Goal: Transaction & Acquisition: Subscribe to service/newsletter

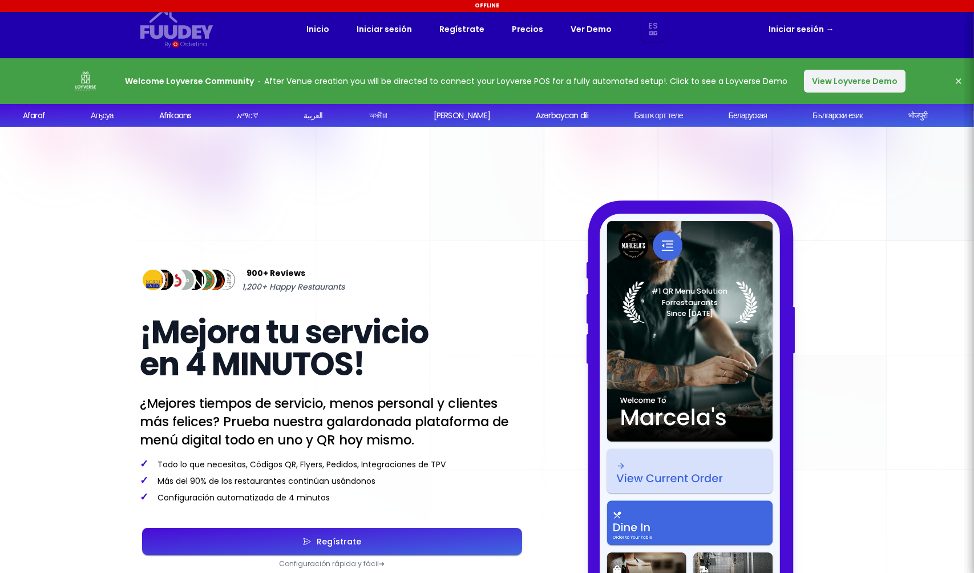
select select "es"
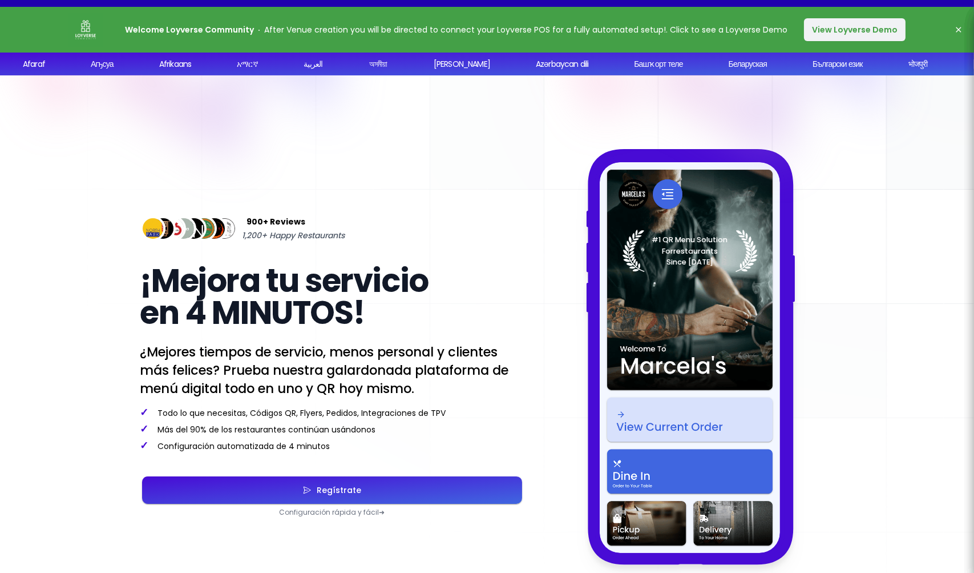
scroll to position [171, 0]
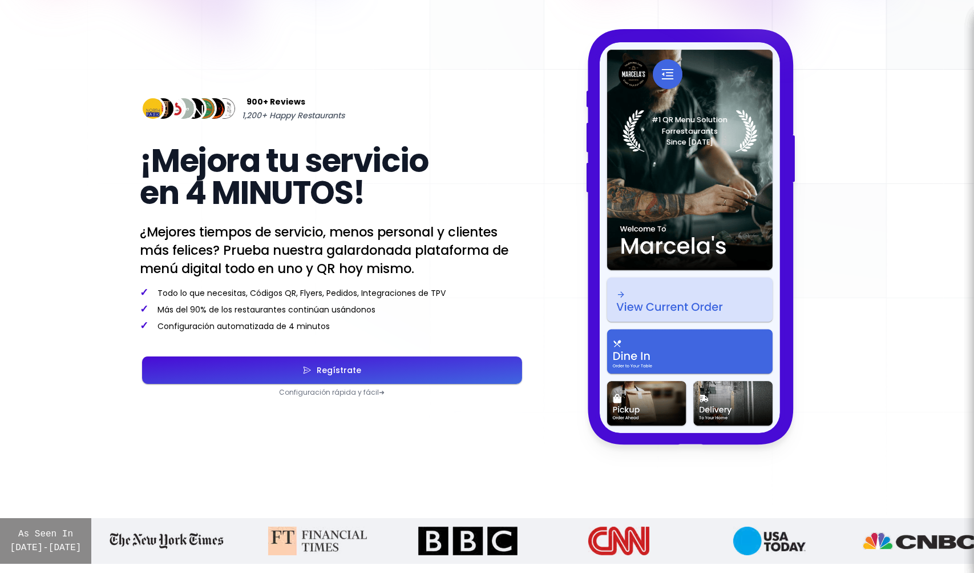
select select "es"
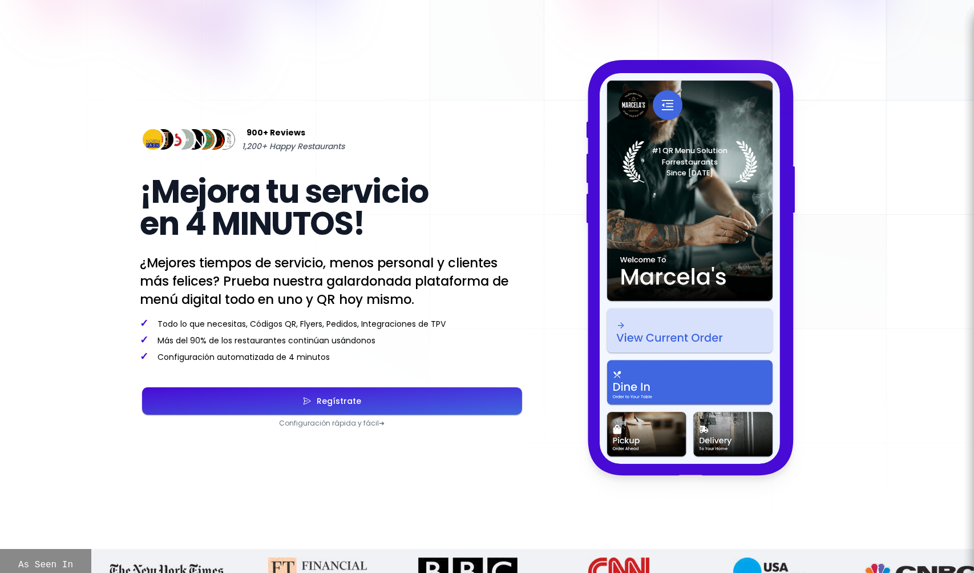
scroll to position [0, 0]
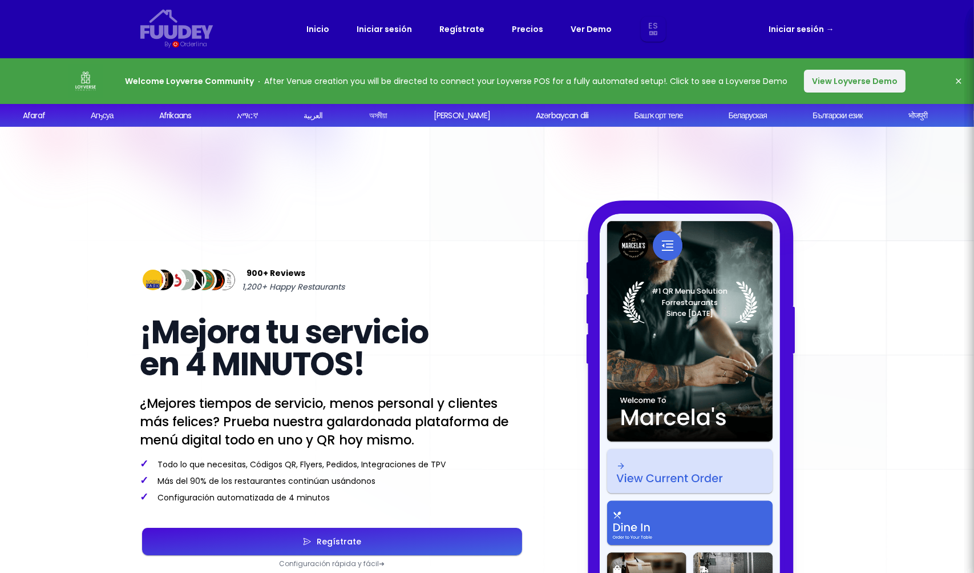
click at [525, 31] on link "Precios" at bounding box center [527, 29] width 31 height 14
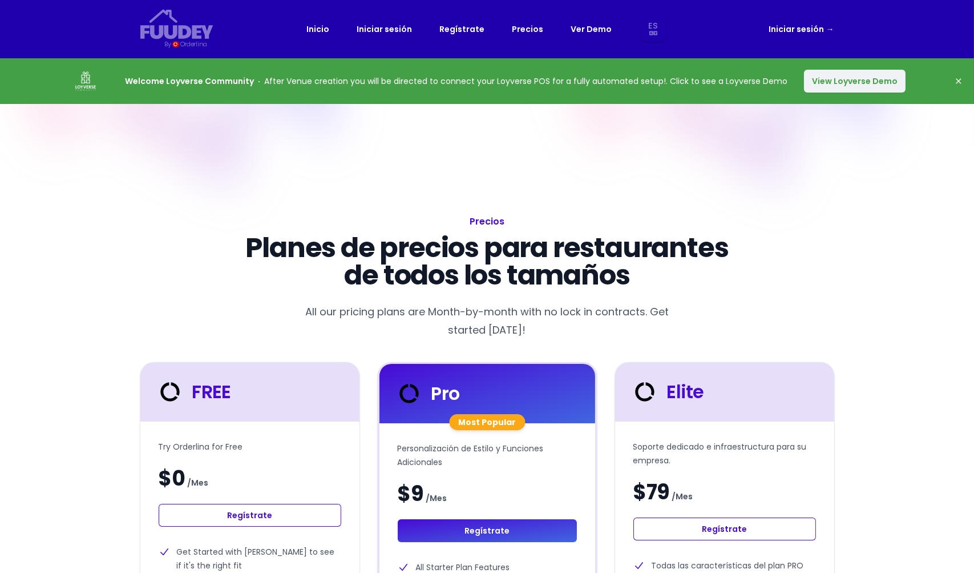
select select "es"
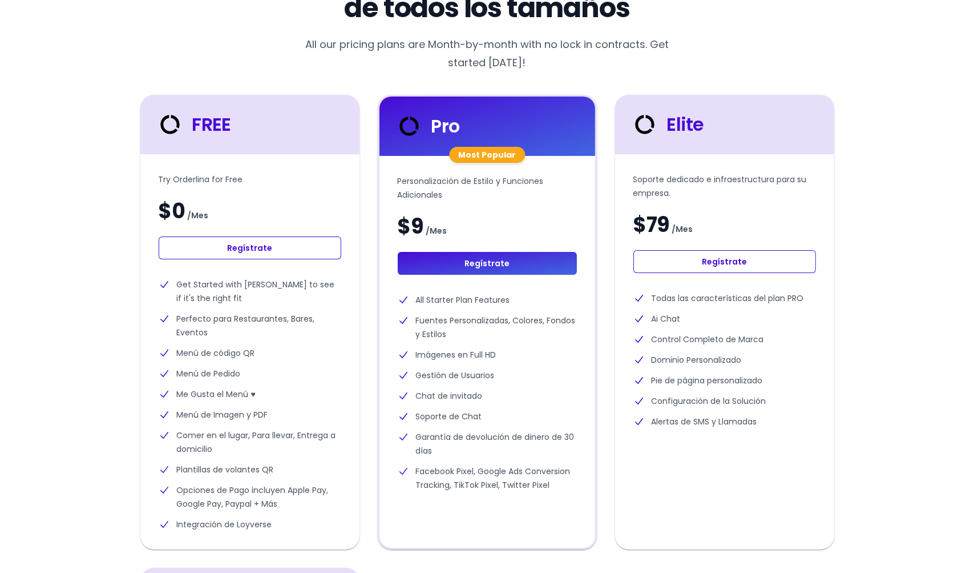
scroll to position [285, 0]
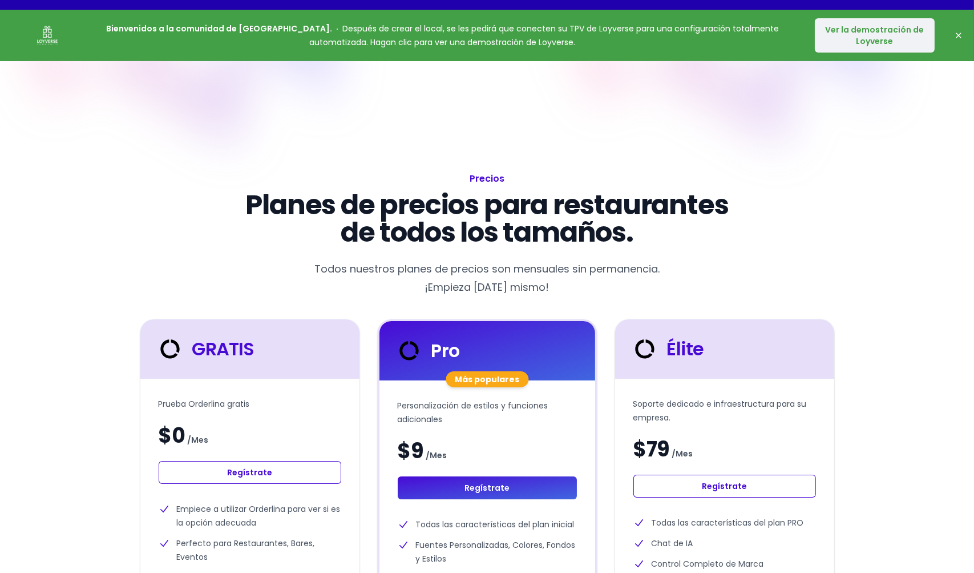
scroll to position [0, 0]
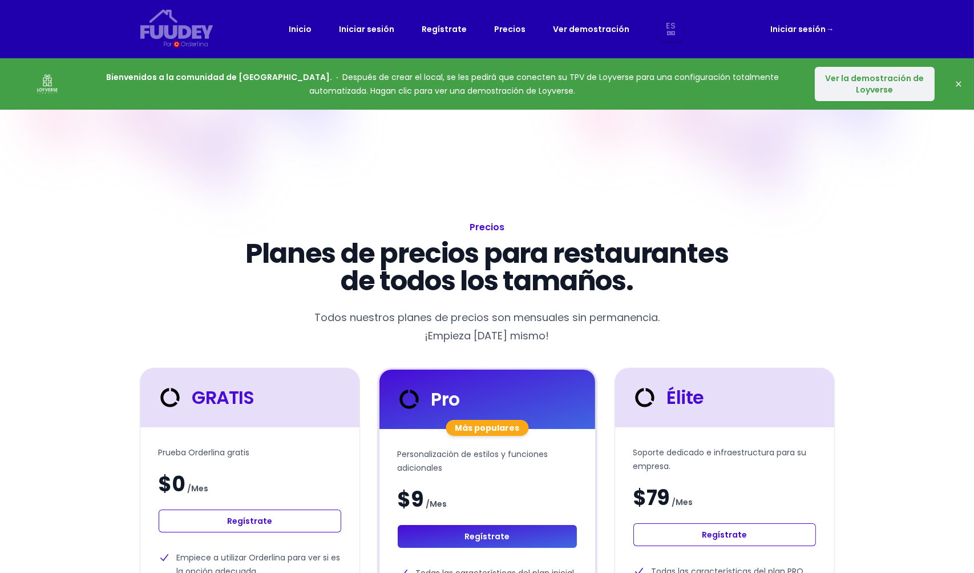
select select "es"
